Goal: Communication & Community: Answer question/provide support

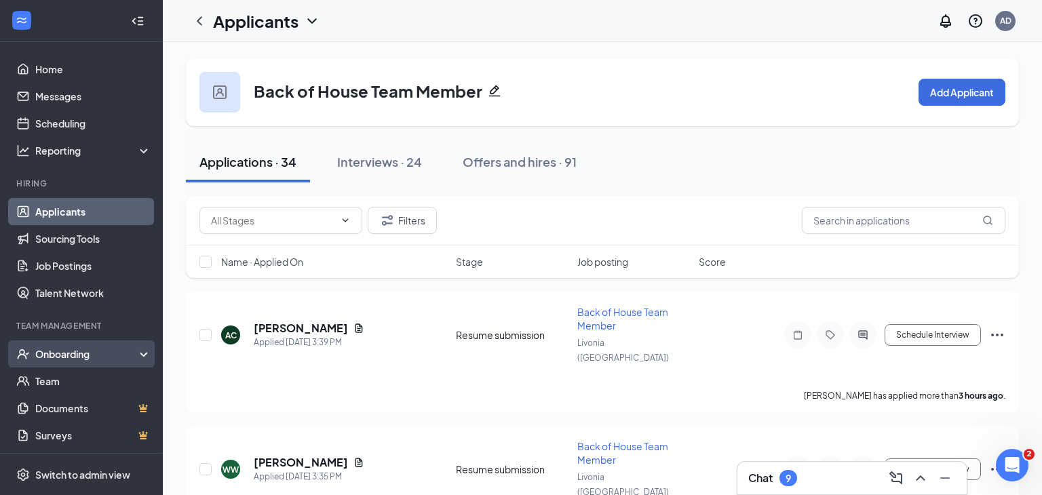
click at [113, 351] on div "Onboarding" at bounding box center [87, 354] width 104 height 14
click at [78, 387] on link "Overview" at bounding box center [93, 381] width 116 height 27
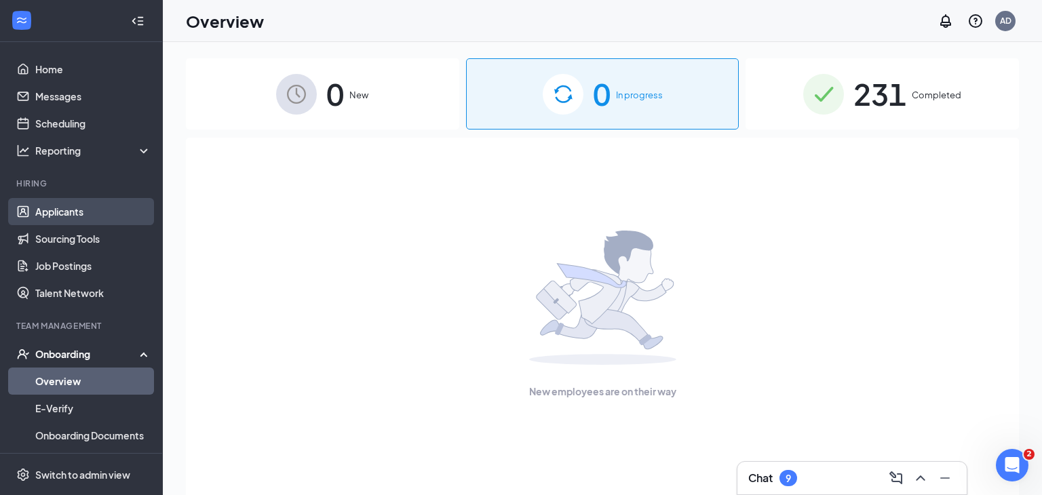
click at [54, 214] on link "Applicants" at bounding box center [93, 211] width 116 height 27
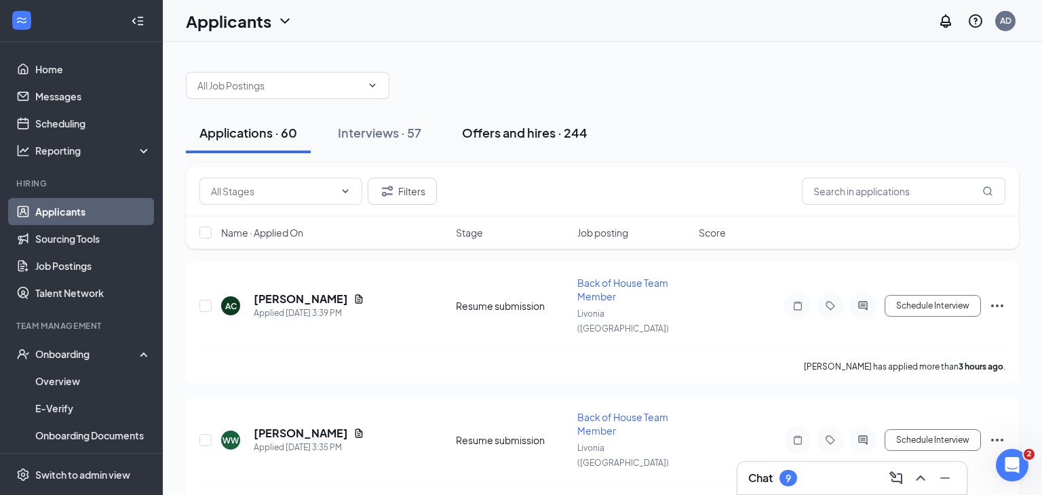
click at [500, 134] on div "Offers and hires · 244" at bounding box center [525, 132] width 126 height 17
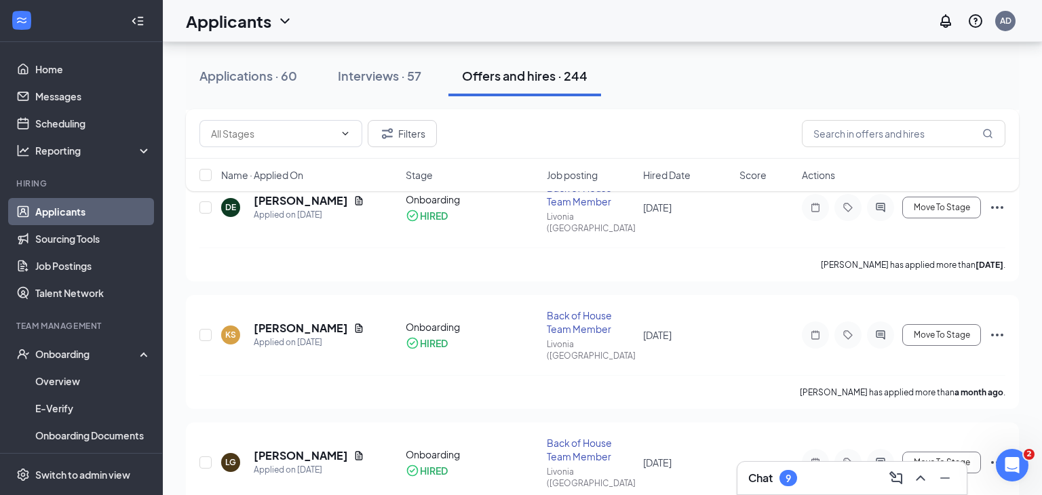
scroll to position [627, 0]
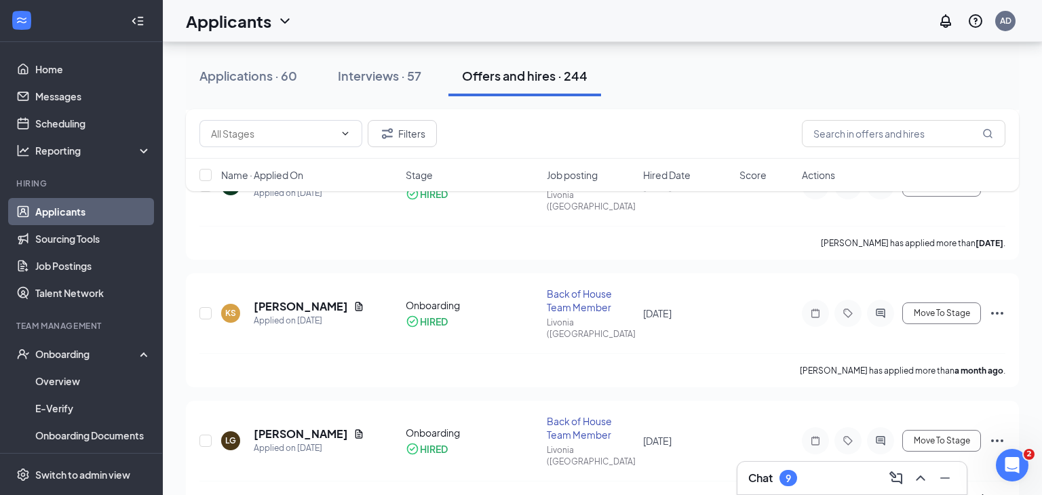
click at [774, 477] on div "Chat 9" at bounding box center [772, 478] width 49 height 16
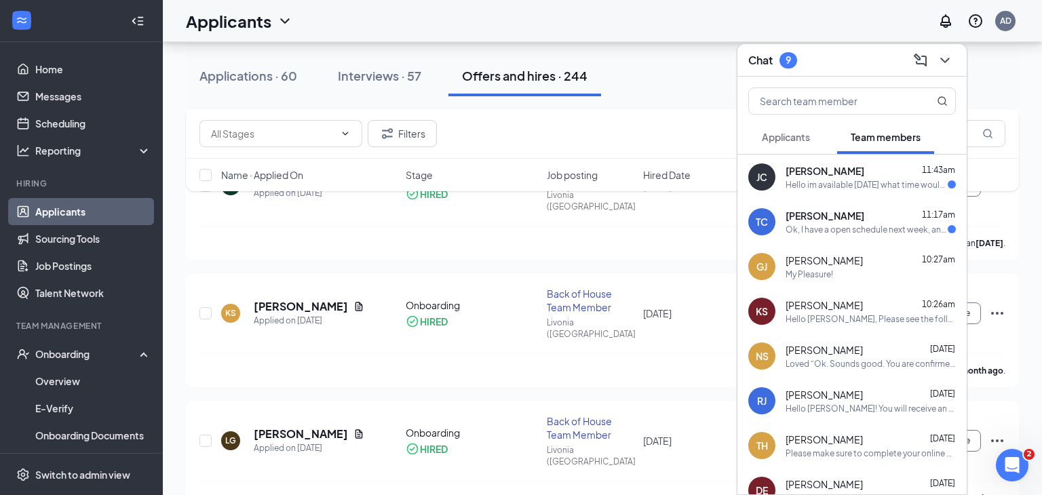
click at [861, 229] on div "Ok, I have a open schedule next week, any day after 3:30" at bounding box center [867, 230] width 162 height 12
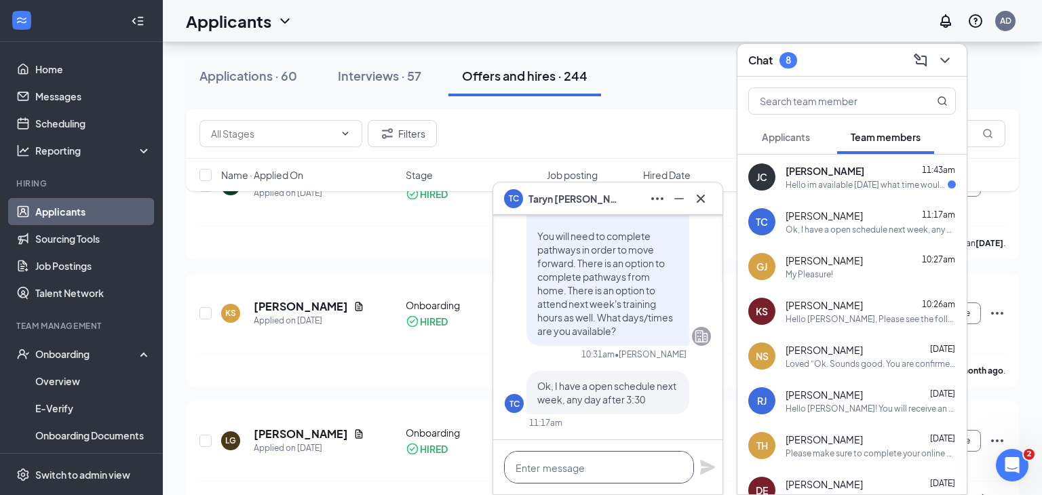
click at [598, 467] on textarea at bounding box center [599, 467] width 190 height 33
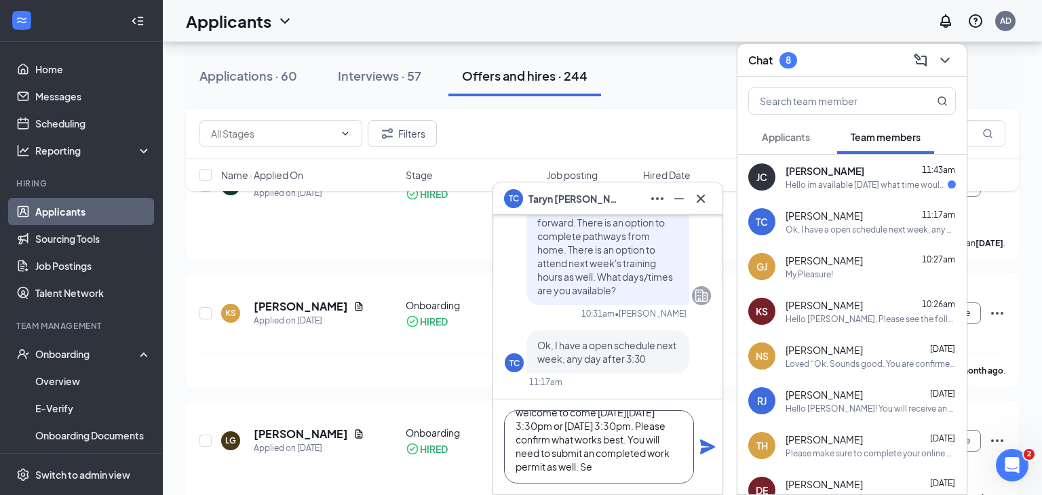
scroll to position [28, 0]
click at [526, 466] on textarea "Hello [PERSON_NAME]! You are welcome to come [DATE][DATE] 3:30pm or [DATE] 3:30…" at bounding box center [599, 446] width 190 height 73
click at [667, 469] on textarea "Hello [PERSON_NAME]! You are welcome to come [DATE][DATE] 3:30pm or [DATE] 3:30…" at bounding box center [599, 446] width 190 height 73
type textarea "Hello [PERSON_NAME]! You are welcome to come [DATE][DATE] 3:30pm or [DATE] 3:30…"
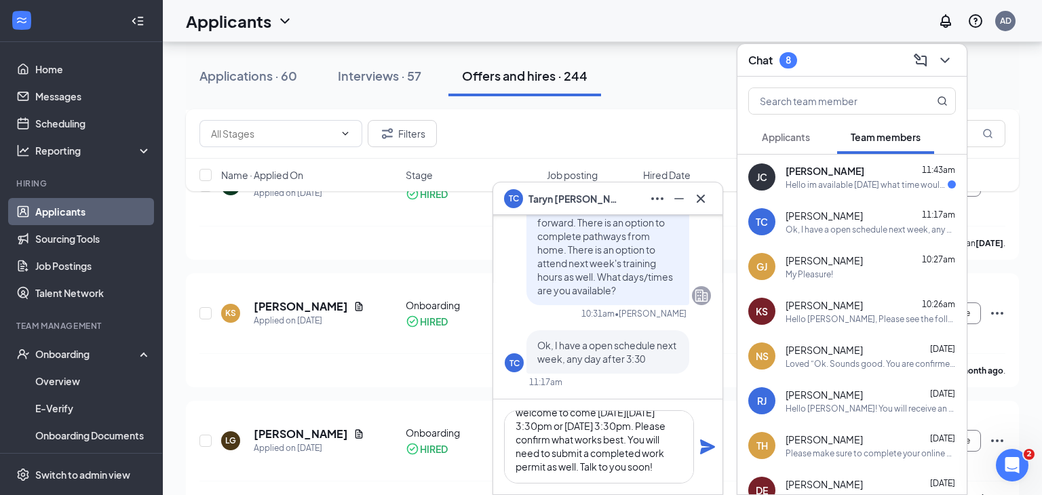
click at [711, 450] on icon "Plane" at bounding box center [708, 447] width 16 height 16
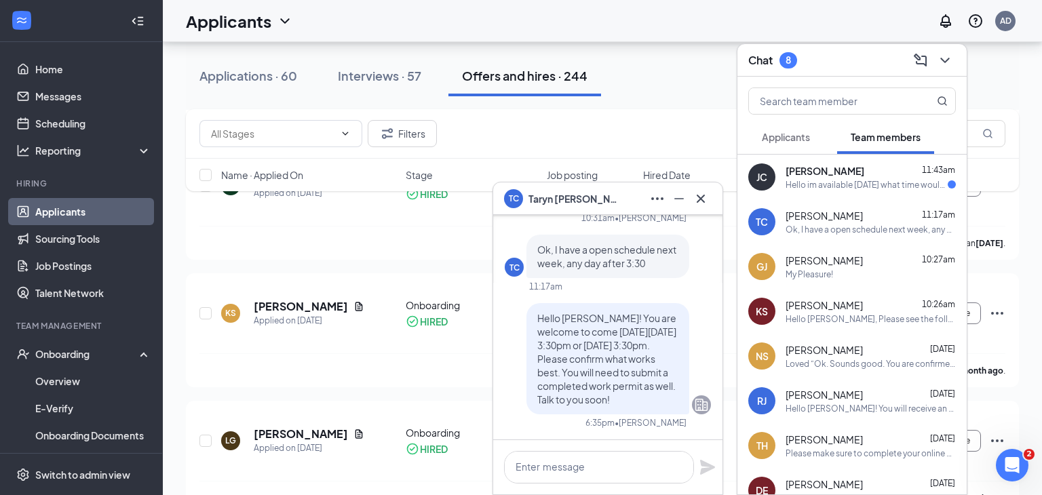
scroll to position [0, 0]
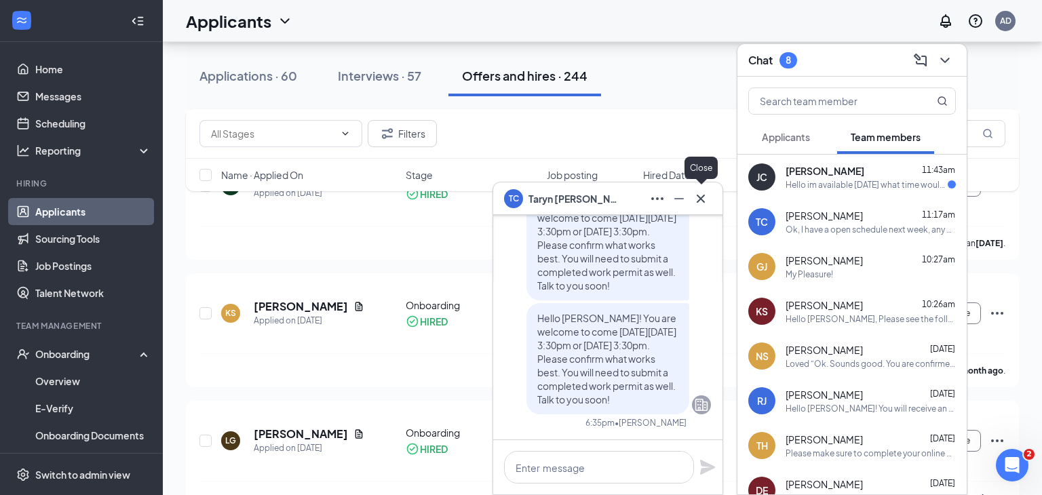
click at [706, 204] on icon "Cross" at bounding box center [701, 199] width 16 height 16
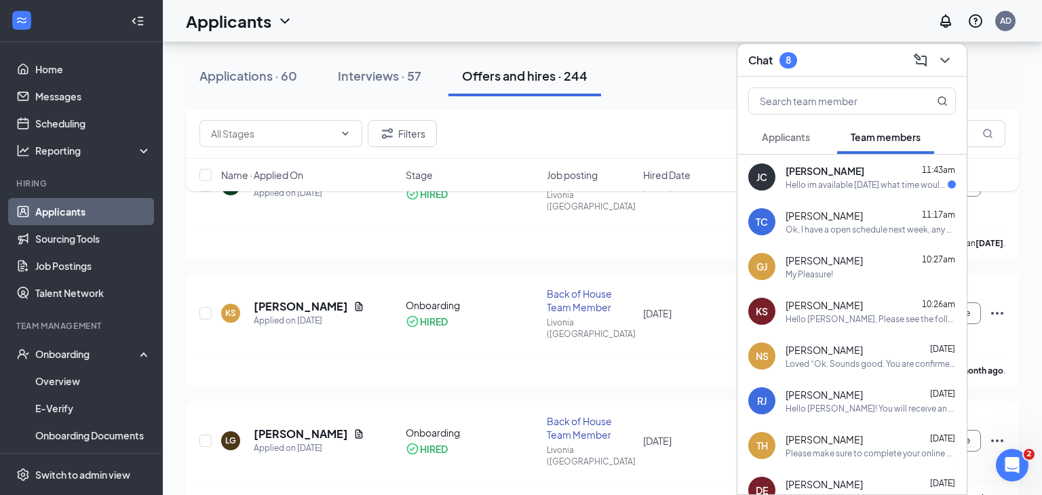
click at [813, 186] on div "Hello im available [DATE] what time would work best?" at bounding box center [867, 185] width 162 height 12
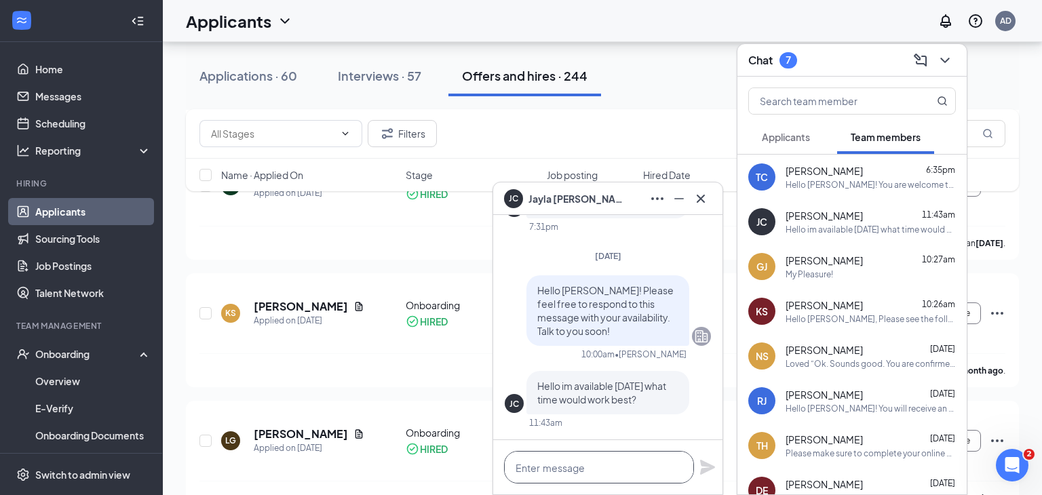
click at [624, 465] on textarea at bounding box center [599, 467] width 190 height 33
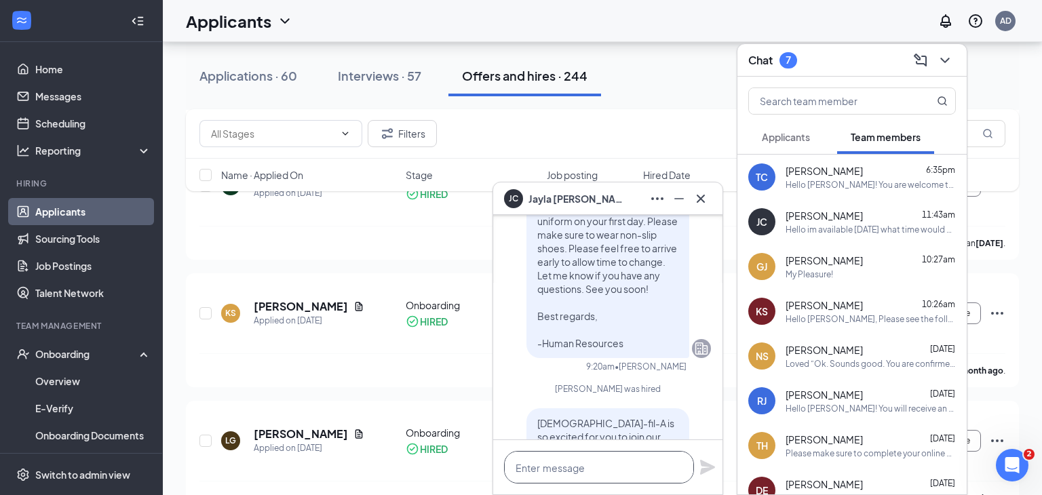
scroll to position [-723, 0]
click at [863, 189] on div "Hello [PERSON_NAME]! You are welcome to come [DATE][DATE] 3:30pm or [DATE] 3:30…" at bounding box center [871, 185] width 170 height 12
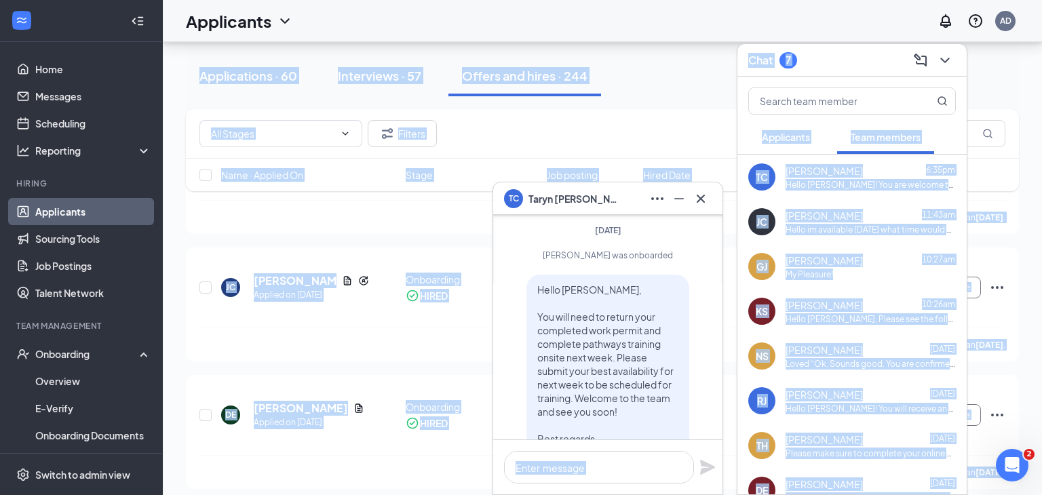
scroll to position [0, 0]
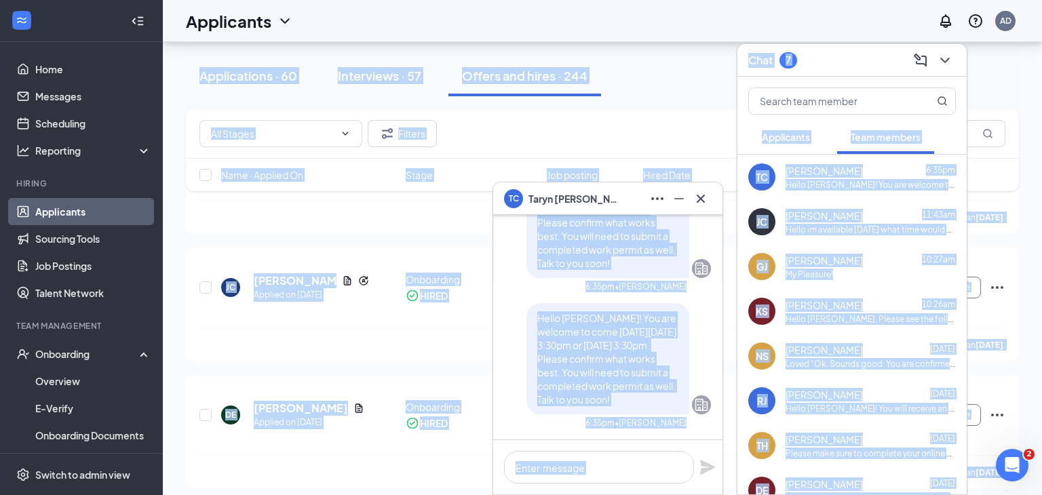
drag, startPoint x: 539, startPoint y: 237, endPoint x: 663, endPoint y: 246, distance: 124.5
click at [663, 246] on div "Hello [PERSON_NAME], Please see the following training hours for this week: [DA…" at bounding box center [608, 24] width 206 height 832
copy div "Hello [PERSON_NAME], Please see the following training hours for this week: [DA…"
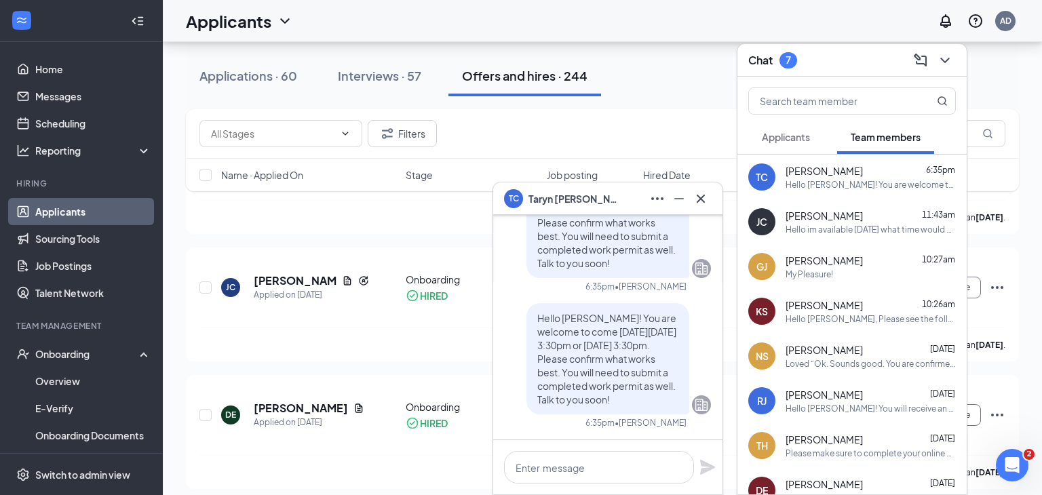
click at [866, 221] on div "[PERSON_NAME] 11:43am" at bounding box center [871, 216] width 170 height 14
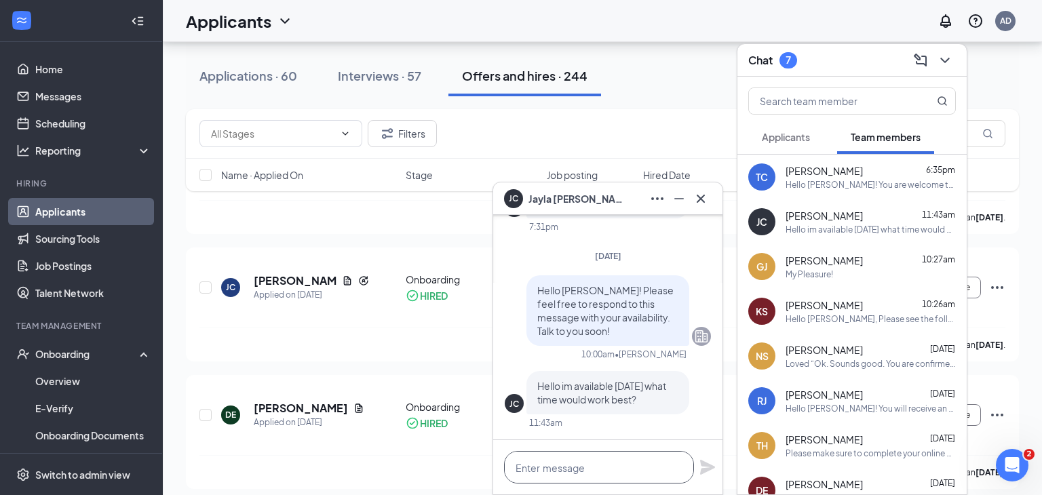
click at [598, 460] on textarea at bounding box center [599, 467] width 190 height 33
paste textarea "Hello [PERSON_NAME], Please see the following training hours for this week: [DA…"
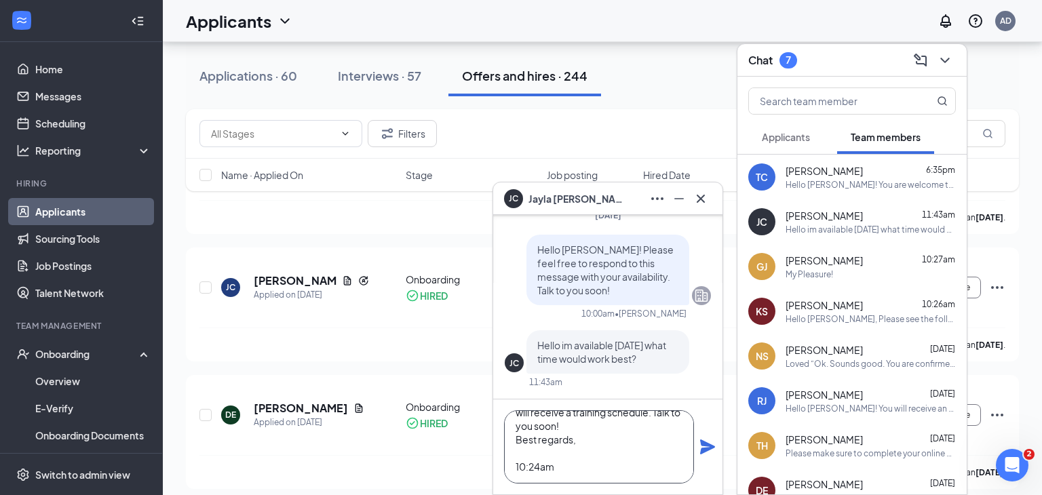
scroll to position [177, 0]
click at [587, 428] on textarea "Hello [PERSON_NAME], Please see the following training hours for this week: [DA…" at bounding box center [599, 446] width 190 height 73
click at [526, 471] on textarea "Hello [PERSON_NAME], Please see the following training hours for this week: [DA…" at bounding box center [599, 446] width 190 height 73
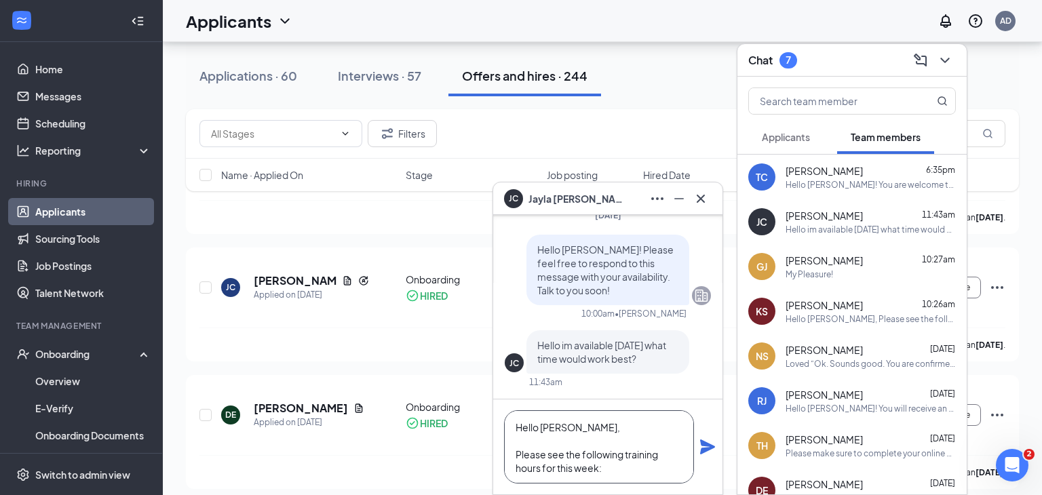
type textarea "Hello [PERSON_NAME], Please see the following training hours for this week: [DA…"
click at [711, 453] on icon "Plane" at bounding box center [708, 447] width 16 height 16
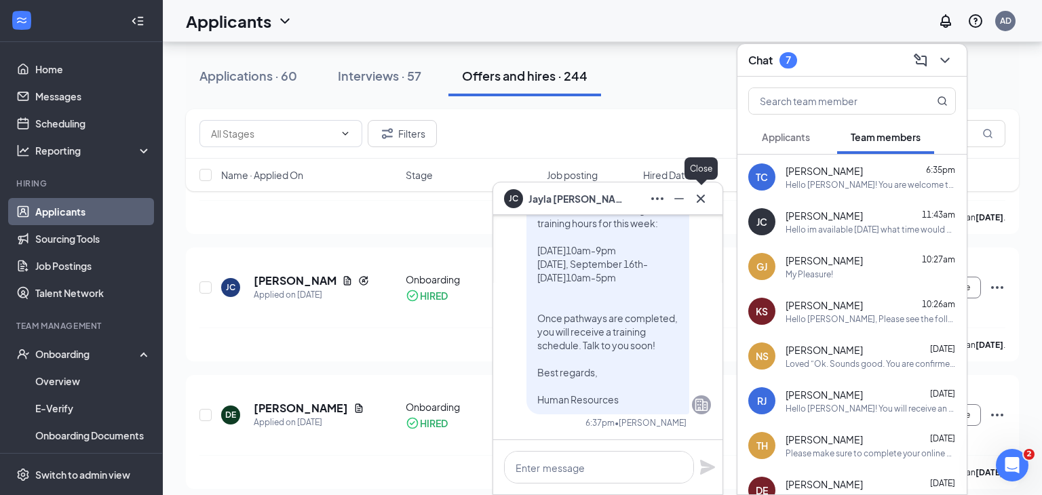
click at [697, 203] on icon "Cross" at bounding box center [701, 199] width 16 height 16
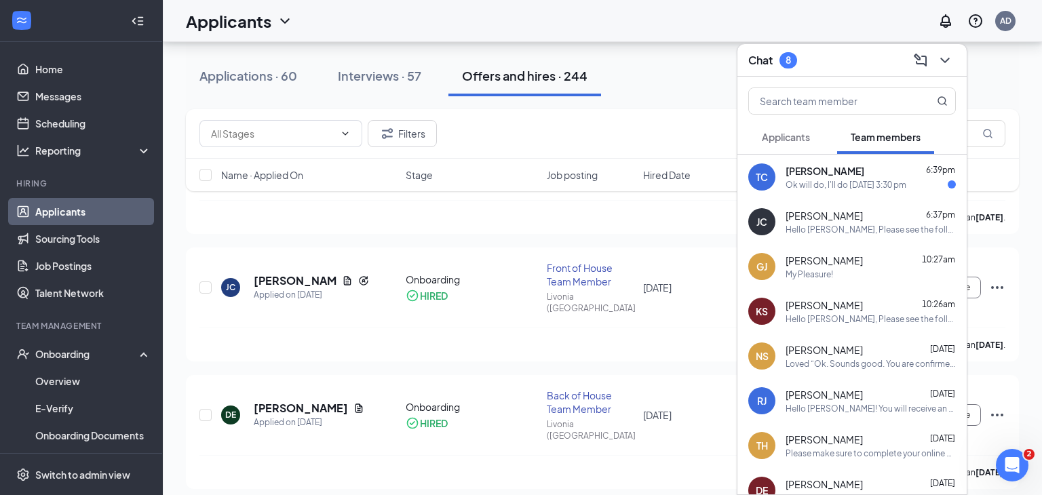
click at [894, 169] on div "[PERSON_NAME] 6:39pm" at bounding box center [871, 171] width 170 height 14
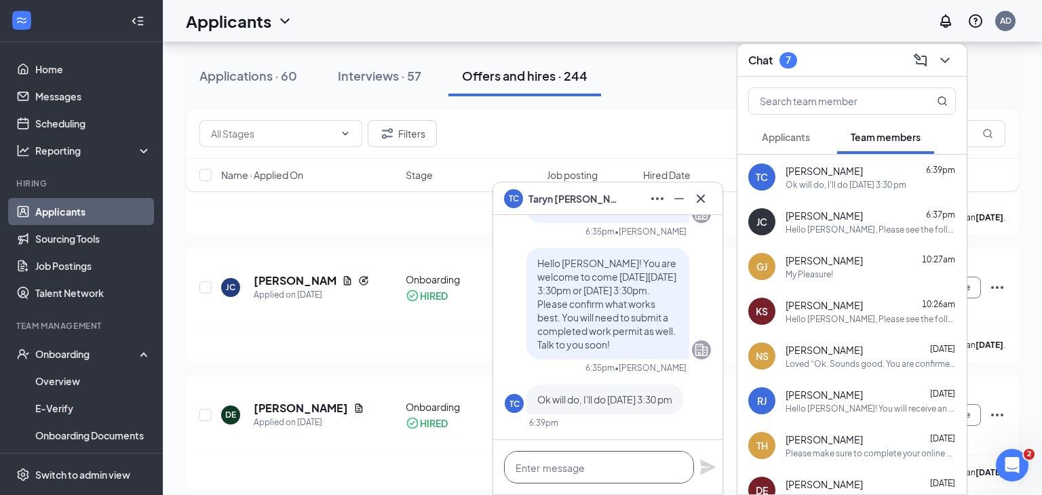
click at [653, 463] on textarea at bounding box center [599, 467] width 190 height 33
type textarea "Ok. Sounds great! See you soon!"
click at [708, 469] on icon "Plane" at bounding box center [707, 467] width 15 height 15
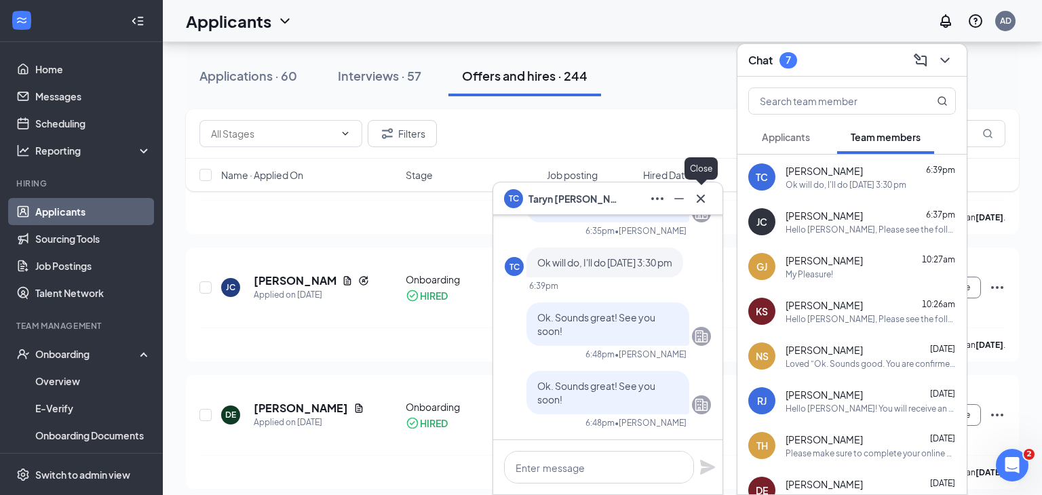
click at [700, 204] on icon "Cross" at bounding box center [701, 199] width 16 height 16
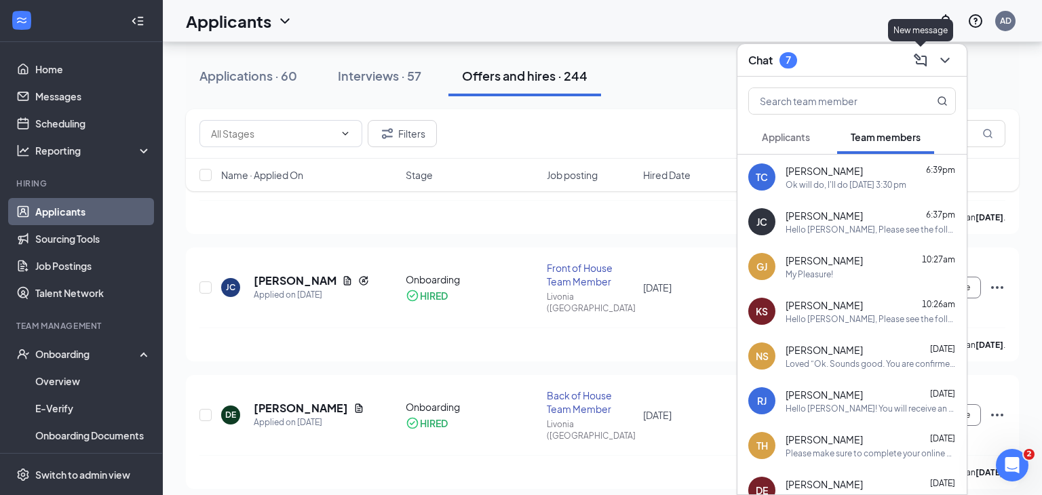
click at [941, 63] on icon "ChevronDown" at bounding box center [945, 60] width 16 height 16
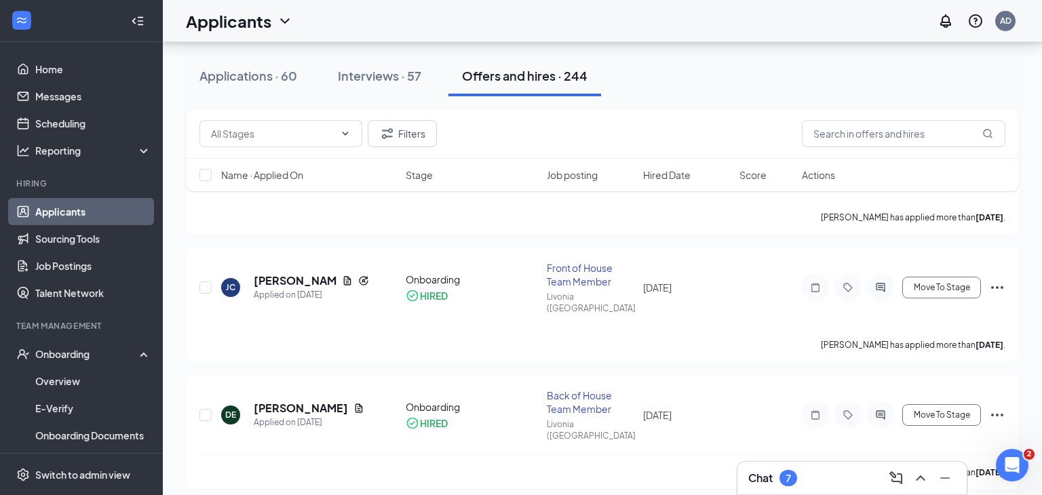
click at [782, 479] on div "7" at bounding box center [789, 478] width 18 height 16
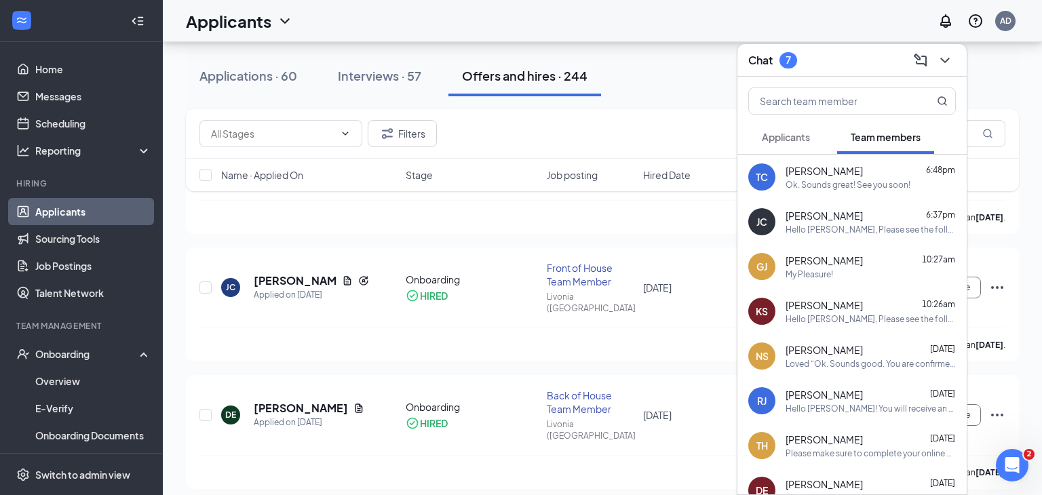
click at [867, 282] on div "[PERSON_NAME] 10:27am My Pleasure!" at bounding box center [852, 266] width 229 height 45
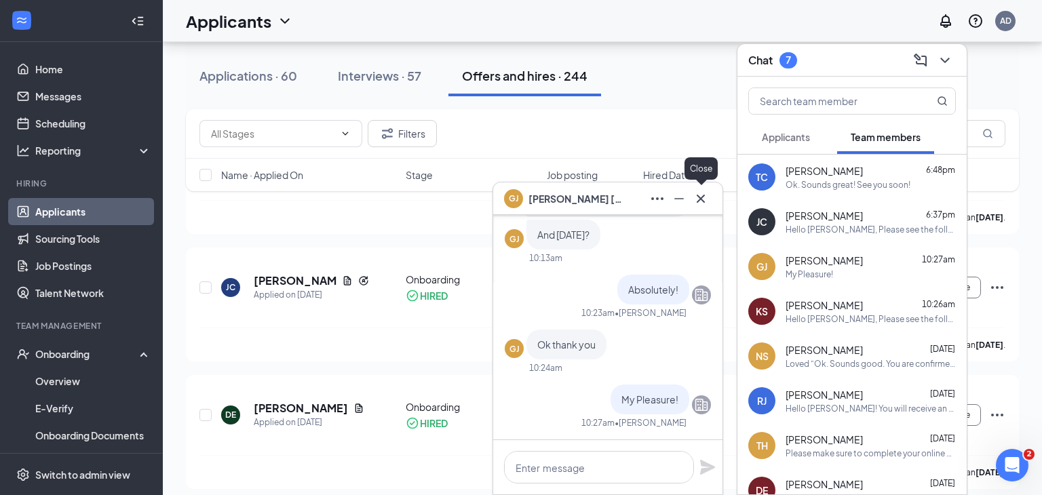
click at [700, 196] on icon "Cross" at bounding box center [701, 198] width 8 height 8
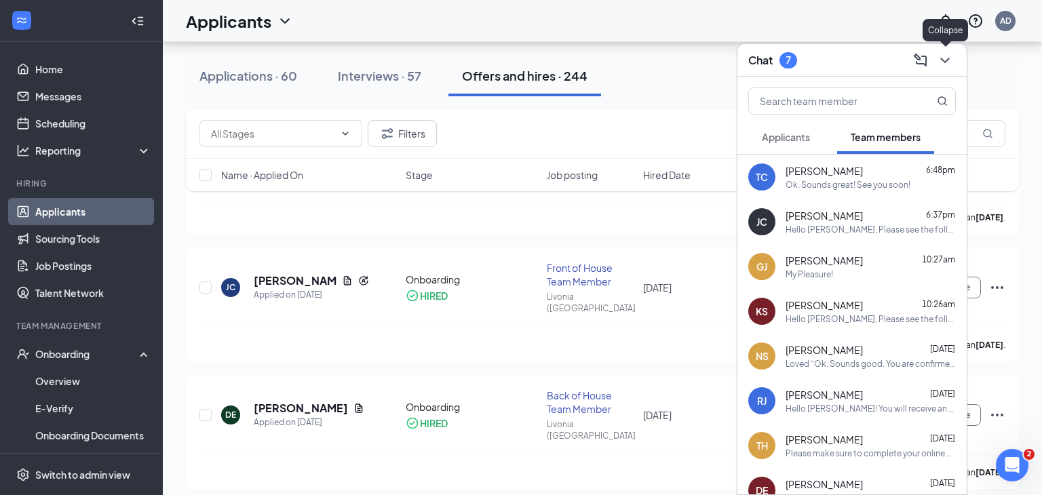
click at [951, 60] on icon "ChevronDown" at bounding box center [945, 60] width 16 height 16
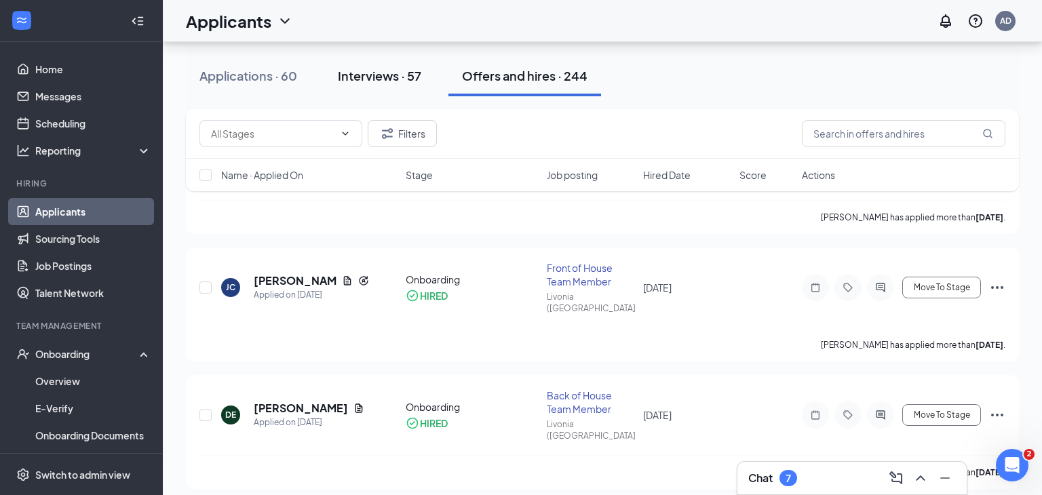
click at [374, 90] on button "Interviews · 57" at bounding box center [379, 76] width 111 height 41
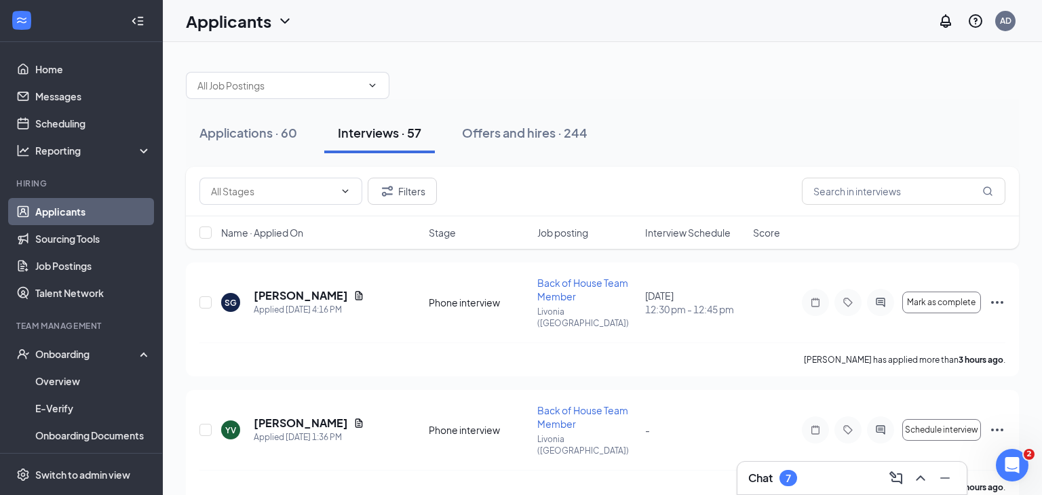
click at [775, 480] on div "Chat 7" at bounding box center [772, 478] width 49 height 16
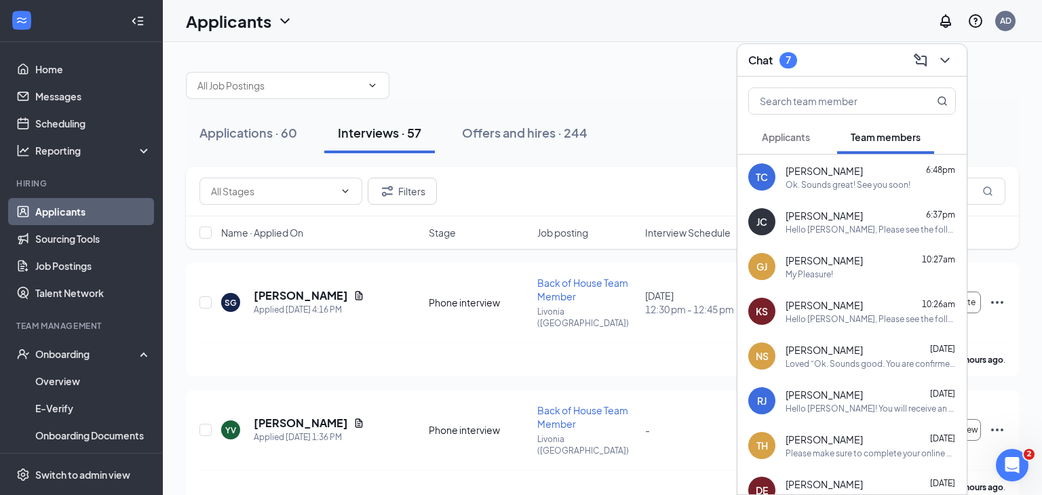
click at [799, 152] on button "Applicants" at bounding box center [785, 137] width 75 height 34
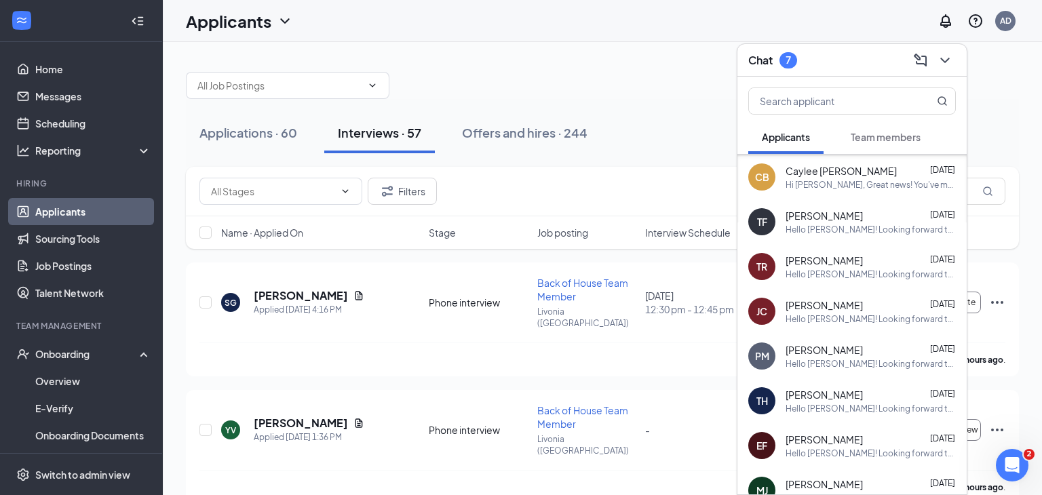
scroll to position [175, 0]
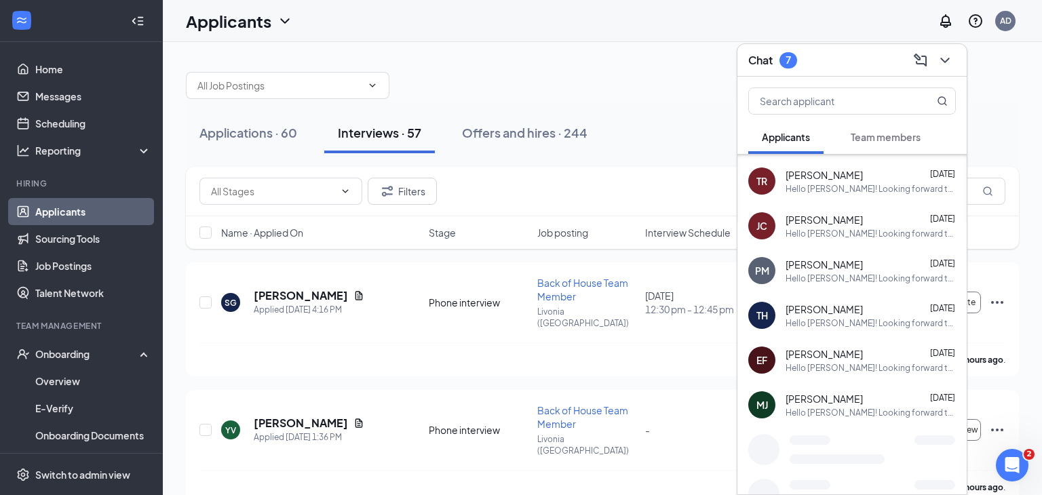
click at [904, 142] on div "Team members" at bounding box center [886, 137] width 70 height 14
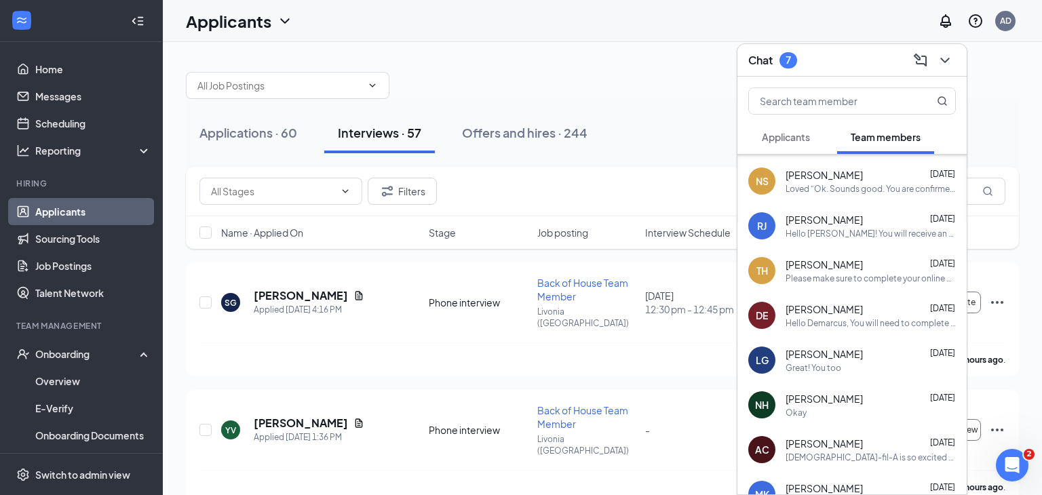
click at [863, 322] on div "Hello Demarcus, You will need to complete pathways training onsite next week. P…" at bounding box center [871, 324] width 170 height 12
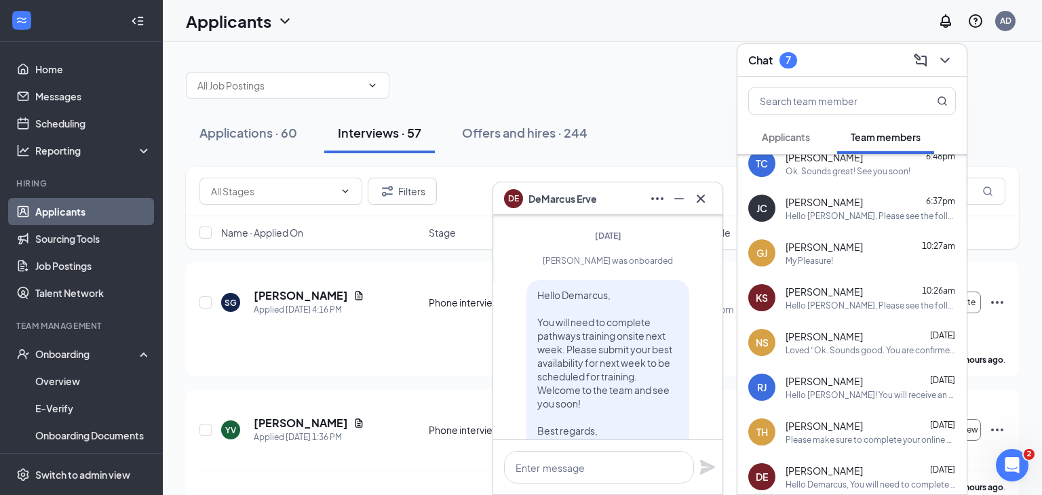
scroll to position [0, 0]
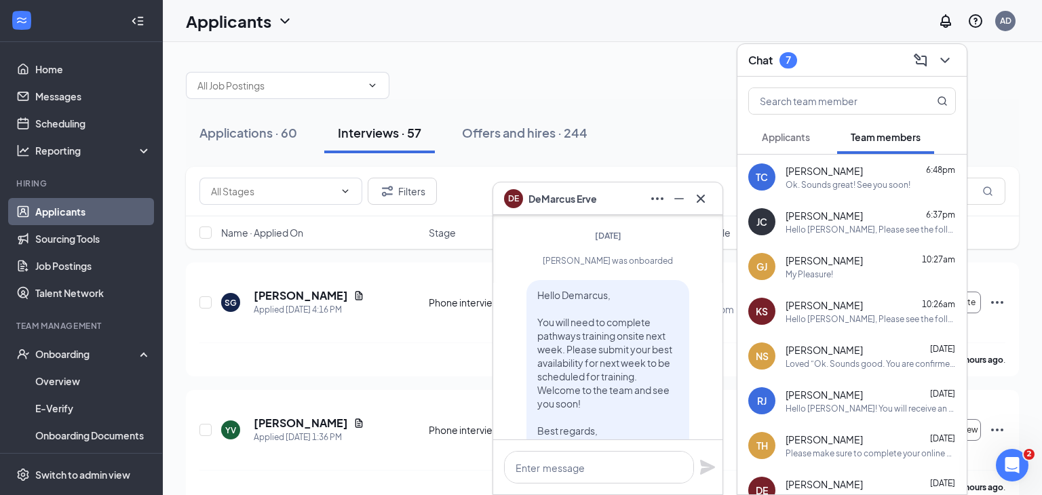
click at [858, 228] on div "Hello [PERSON_NAME], Please see the following training hours for this week: [DA…" at bounding box center [871, 230] width 170 height 12
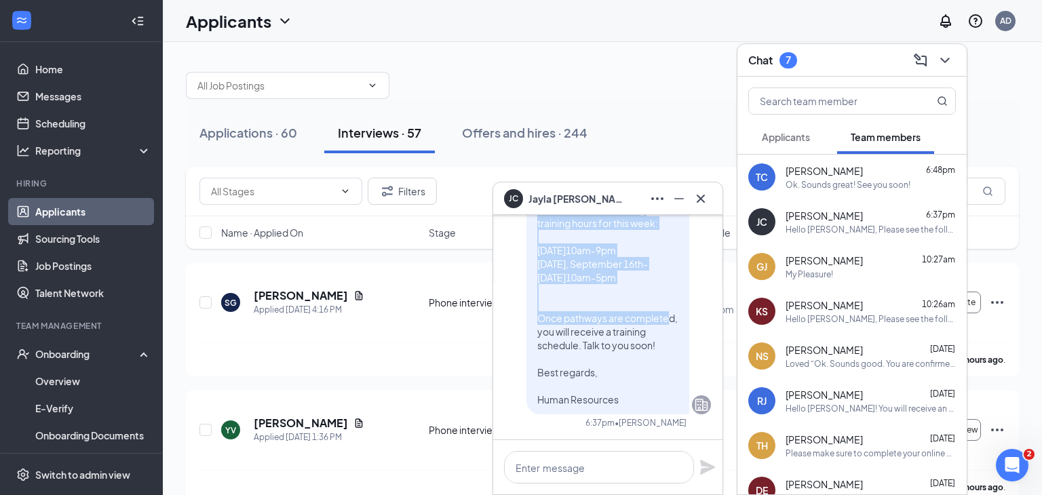
drag, startPoint x: 537, startPoint y: 253, endPoint x: 620, endPoint y: 398, distance: 167.1
click at [620, 398] on p "Hello [PERSON_NAME], Please see the following training hours for this week: [DA…" at bounding box center [607, 291] width 141 height 231
copy span "Hello [PERSON_NAME], Please see the following training hours for this week: [DA…"
click at [842, 472] on div "DE [PERSON_NAME] [DATE] Hello Demarcus, You will need to complete pathways trai…" at bounding box center [852, 490] width 229 height 45
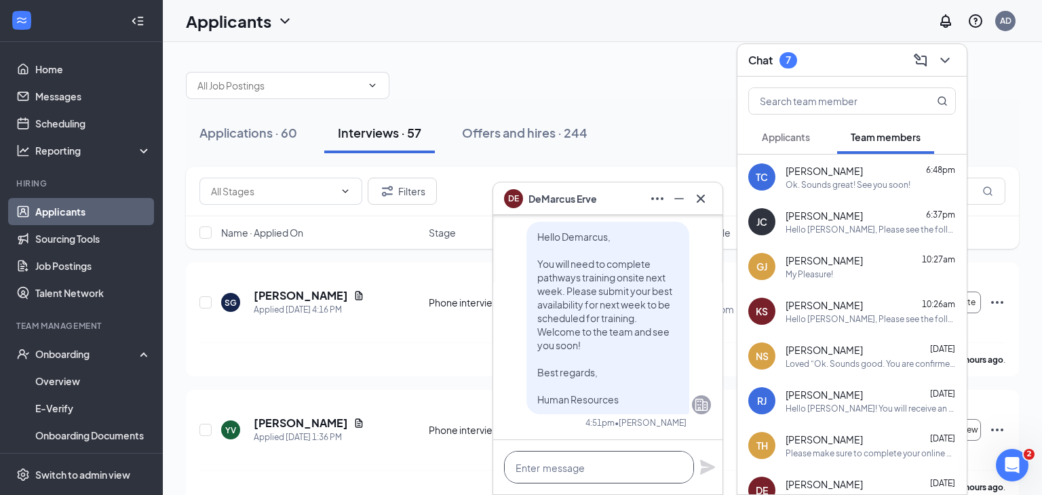
click at [626, 457] on textarea at bounding box center [599, 467] width 190 height 33
paste textarea "Hello [PERSON_NAME], Please see the following training hours for this week: [DA…"
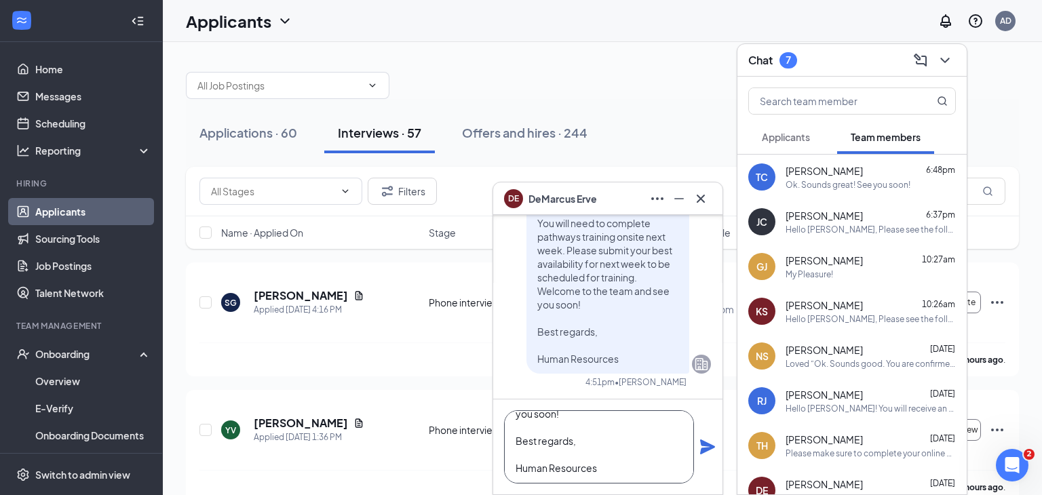
scroll to position [190, 0]
type textarea "Hello DeMarcus, Please see the following training hours for this week: [DATE]10…"
click at [701, 453] on icon "Plane" at bounding box center [707, 447] width 15 height 15
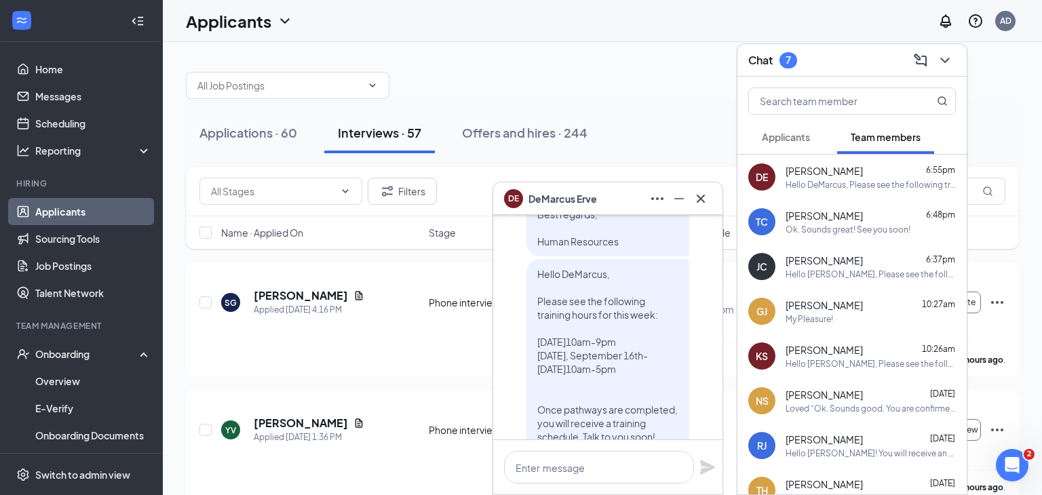
scroll to position [-95, 0]
click at [951, 58] on icon "ChevronDown" at bounding box center [945, 60] width 16 height 16
